Goal: Task Accomplishment & Management: Use online tool/utility

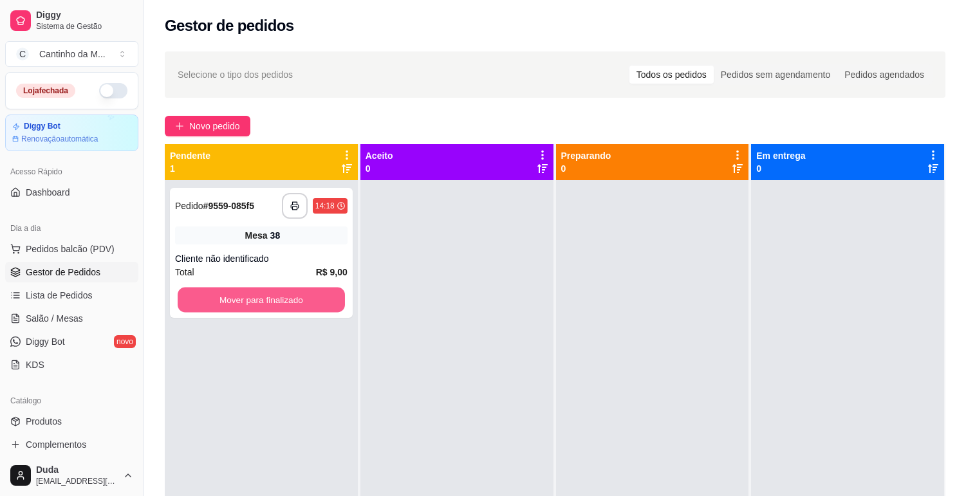
click at [246, 295] on button "Mover para finalizado" at bounding box center [261, 300] width 167 height 25
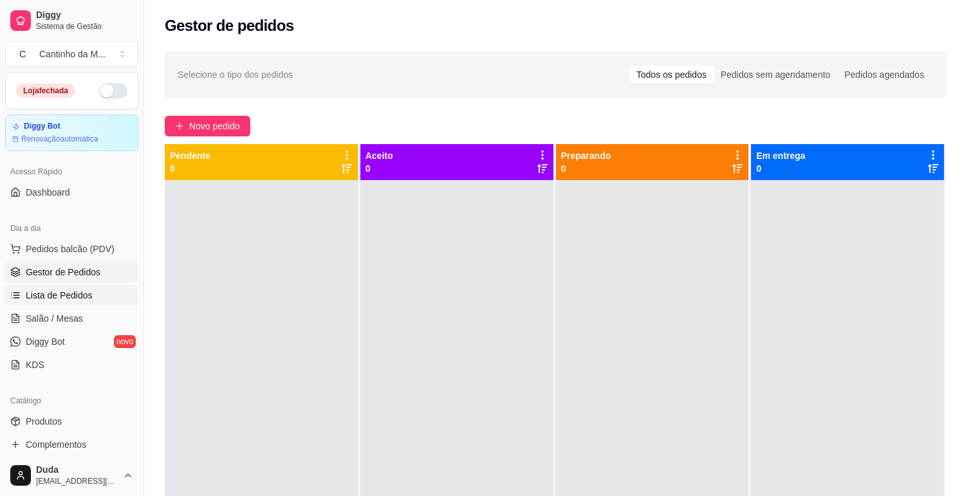
click at [59, 296] on span "Lista de Pedidos" at bounding box center [59, 295] width 67 height 13
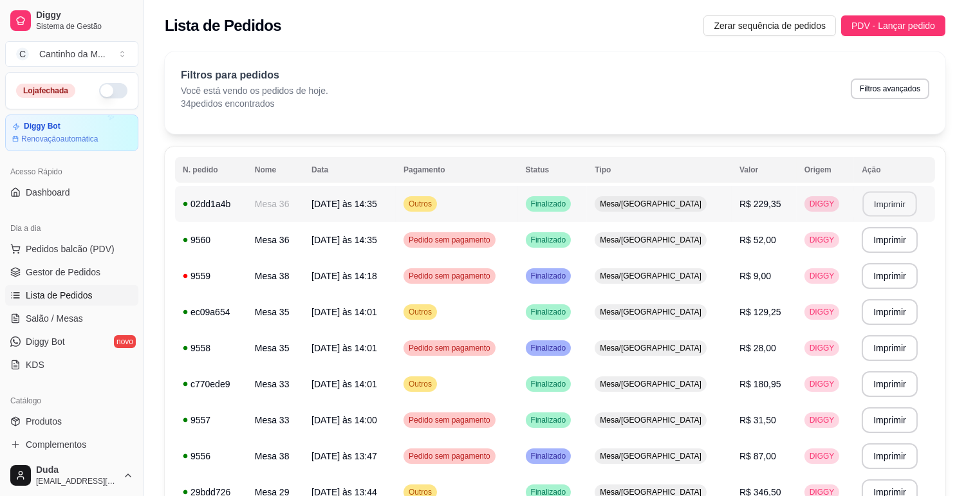
click at [891, 207] on button "Imprimir" at bounding box center [890, 204] width 54 height 25
click at [44, 271] on span "Gestor de Pedidos" at bounding box center [63, 272] width 75 height 13
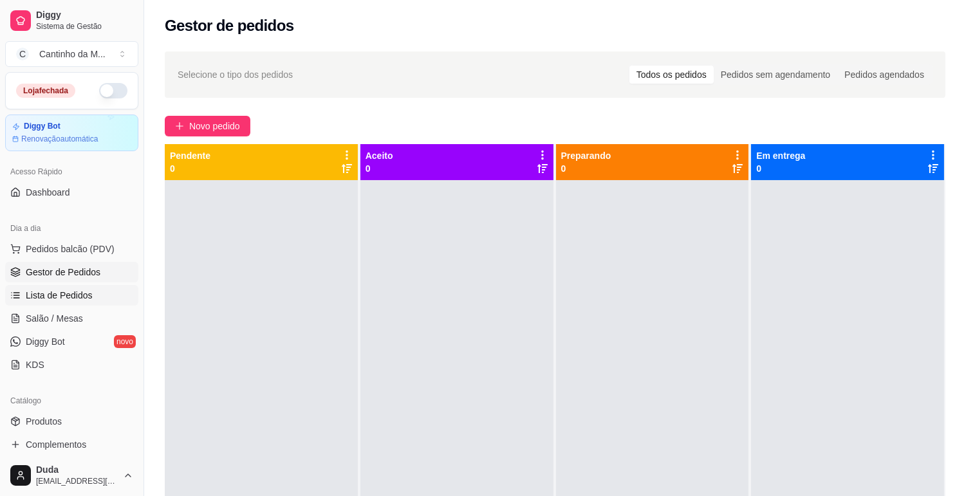
click at [46, 298] on span "Lista de Pedidos" at bounding box center [59, 295] width 67 height 13
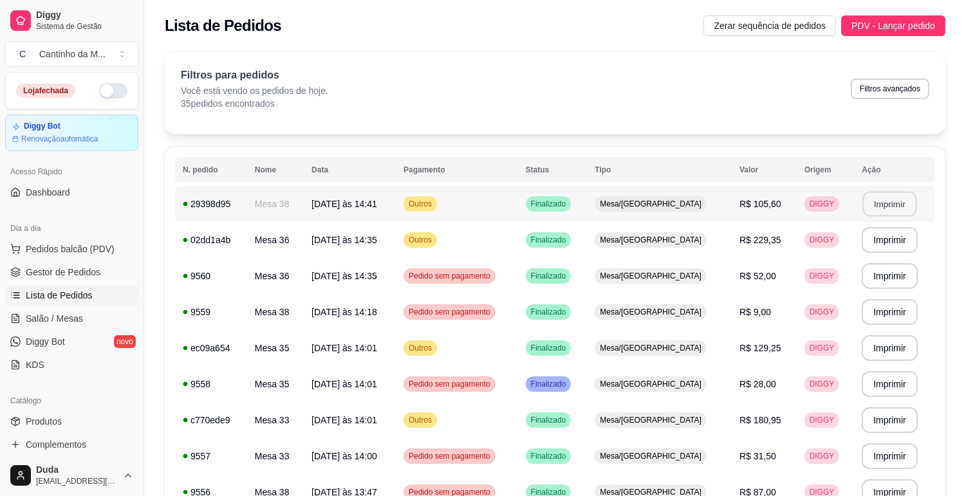
click at [875, 203] on button "Imprimir" at bounding box center [890, 204] width 54 height 25
